Goal: Transaction & Acquisition: Purchase product/service

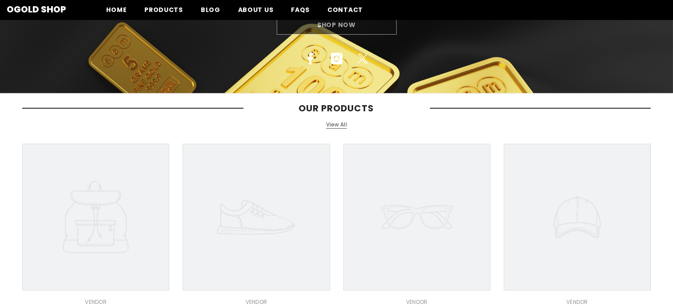
scroll to position [12, 0]
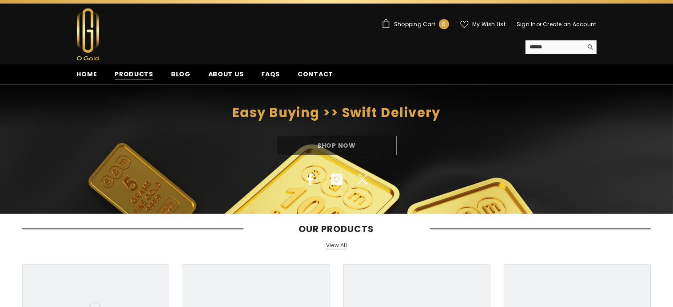
click at [137, 76] on span "Products" at bounding box center [134, 74] width 39 height 9
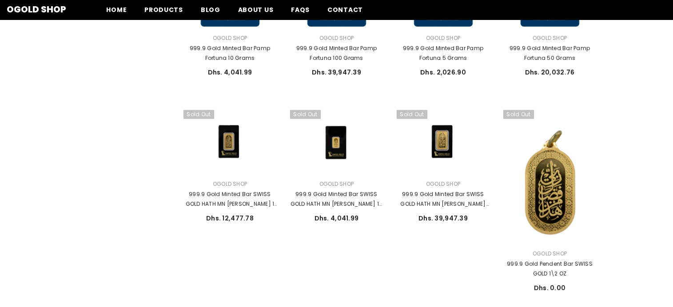
scroll to position [444, 0]
